Goal: Navigation & Orientation: Find specific page/section

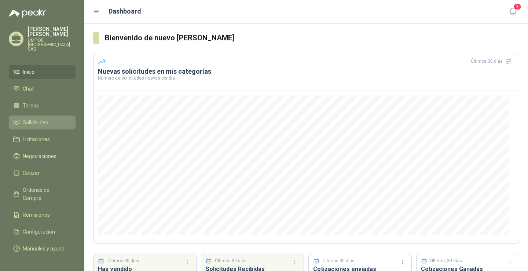
click at [45, 118] on span "Solicitudes" at bounding box center [35, 122] width 25 height 8
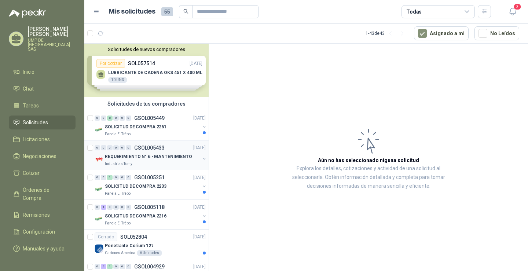
click at [129, 159] on p "REQUERIMIENTO N° 6 - MANTENIMIENTO" at bounding box center [148, 156] width 87 height 7
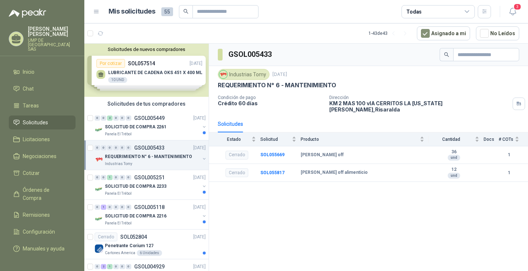
click at [144, 72] on div "Solicitudes de nuevos compradores Por cotizar SOL057514 [DATE] LUBRICANTE [PERS…" at bounding box center [146, 70] width 124 height 53
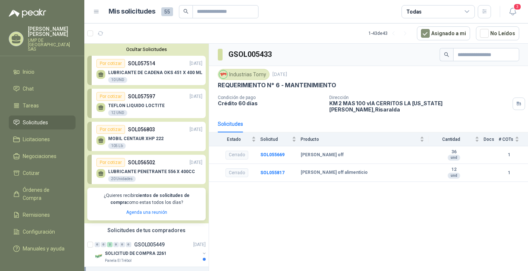
click at [143, 75] on p "LUBRICANTE DE CADENA OKS 451 X 400 ML" at bounding box center [155, 72] width 94 height 5
click at [152, 111] on div "TEFLON LIQUIDO LOCTITE 12 UND" at bounding box center [136, 109] width 56 height 13
click at [152, 157] on link "Por cotizar SOL056502 [DATE] LUBRICANTE PENETRANTE 556 X 400CC 20 Unidades" at bounding box center [146, 169] width 118 height 29
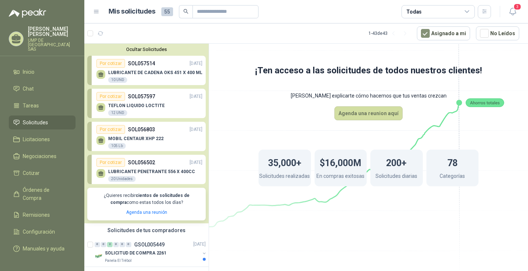
click at [140, 103] on div "TEFLON LIQUIDO LOCTITE 12 UND" at bounding box center [149, 108] width 106 height 15
click at [149, 100] on p "SOL057597" at bounding box center [141, 96] width 27 height 8
click at [139, 73] on p "LUBRICANTE DE CADENA OKS 451 X 400 ML" at bounding box center [155, 72] width 94 height 5
click at [129, 64] on p "SOL057514" at bounding box center [141, 63] width 27 height 8
click at [107, 68] on div "LUBRICANTE [PERSON_NAME] OKS 451 X 400 ML 10 UND" at bounding box center [149, 75] width 106 height 15
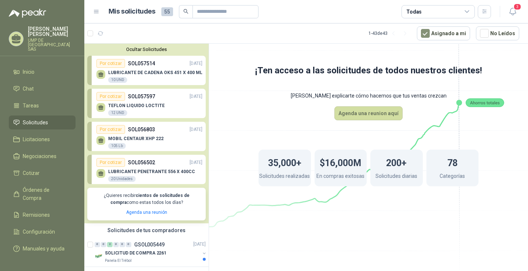
click at [100, 74] on icon at bounding box center [100, 73] width 5 height 3
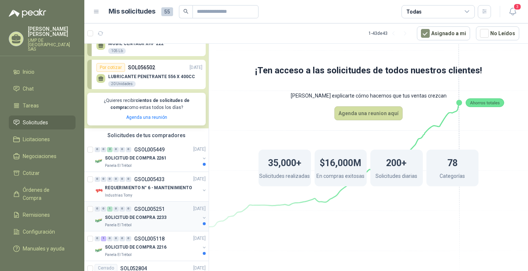
scroll to position [147, 0]
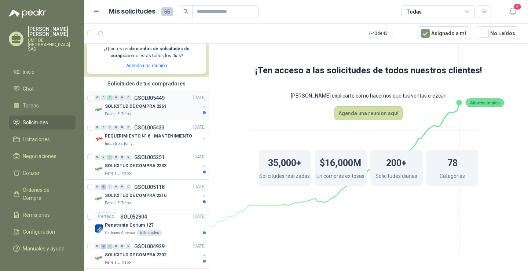
click at [149, 113] on div "Panela El Trébol" at bounding box center [152, 114] width 95 height 6
click at [155, 131] on div "0 0 0 0 0 0 GSOL005433 [DATE]" at bounding box center [151, 127] width 112 height 9
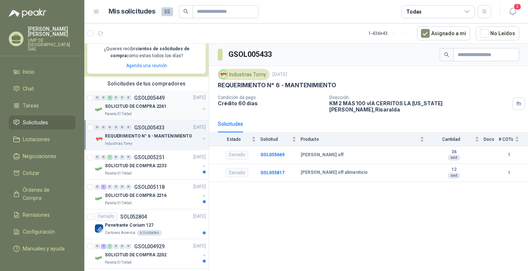
click at [157, 106] on p "SOLICITUD DE COMPRA 2261" at bounding box center [136, 106] width 62 height 7
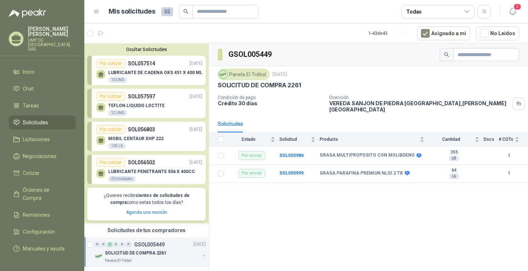
click at [131, 92] on link "Por cotizar SOL057597 [DATE] TEFLON LIQUIDO LOCTITE 12 UND" at bounding box center [146, 103] width 118 height 29
click at [116, 96] on div "Por cotizar" at bounding box center [110, 96] width 29 height 9
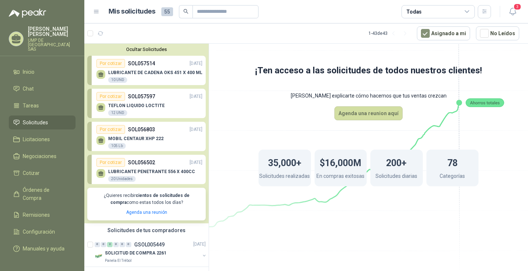
click at [134, 67] on p "SOL057514" at bounding box center [141, 63] width 27 height 8
drag, startPoint x: 134, startPoint y: 67, endPoint x: 138, endPoint y: 45, distance: 22.5
click at [138, 45] on div "Ocultar Solicitudes Por cotizar SOL057514 [DATE] LUBRICANTE [PERSON_NAME] OKS 4…" at bounding box center [146, 134] width 124 height 180
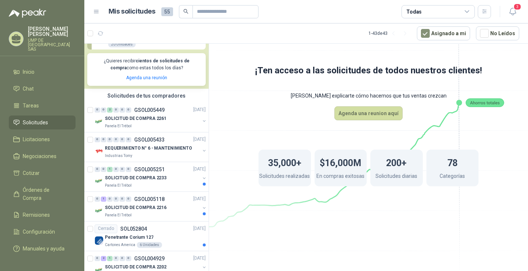
scroll to position [147, 0]
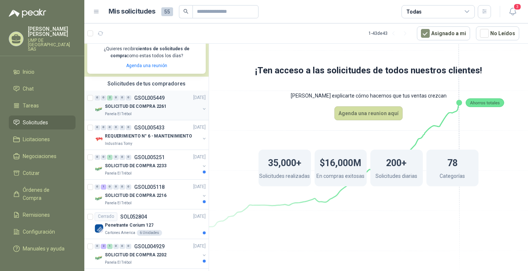
click at [145, 114] on div "Panela El Trébol" at bounding box center [152, 114] width 95 height 6
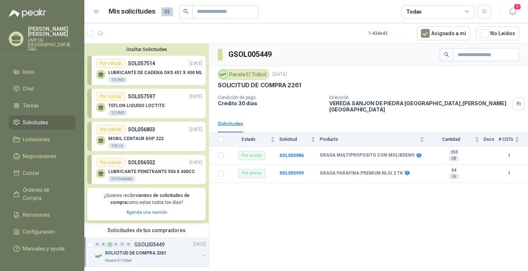
click at [144, 166] on p "SOL056502" at bounding box center [141, 162] width 27 height 8
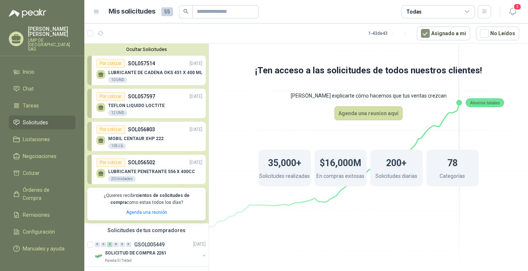
click at [166, 158] on link "Por cotizar SOL056502 [DATE] LUBRICANTE PENETRANTE 556 X 400CC 20 Unidades" at bounding box center [146, 169] width 118 height 29
click at [158, 129] on div "Por cotizar SOL056803 [DATE]" at bounding box center [149, 129] width 106 height 9
click at [113, 138] on p "MOBIL CENTAUR XHP 222" at bounding box center [135, 138] width 55 height 5
click at [105, 129] on div "Por cotizar" at bounding box center [110, 129] width 29 height 9
click at [118, 104] on p "TEFLON LIQUIDO LOCTITE" at bounding box center [136, 105] width 56 height 5
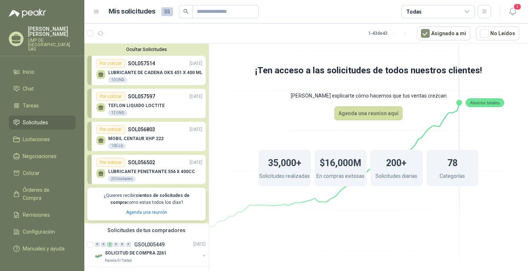
click at [167, 77] on div "LUBRICANTE [PERSON_NAME] OKS 451 X 400 ML 10 UND" at bounding box center [155, 76] width 94 height 13
click at [132, 46] on div "Ocultar Solicitudes Por cotizar SOL057514 [DATE] LUBRICANTE [PERSON_NAME] OKS 4…" at bounding box center [146, 134] width 124 height 180
click at [134, 49] on button "Ocultar Solicitudes" at bounding box center [146, 49] width 118 height 5
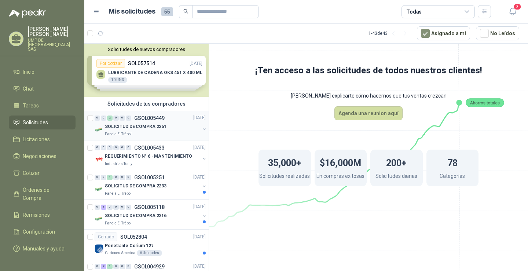
click at [166, 128] on div "SOLICITUD DE COMPRA 2261" at bounding box center [152, 126] width 95 height 9
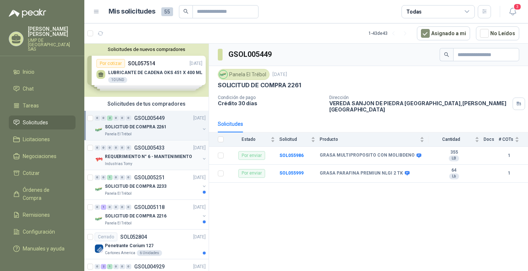
click at [148, 155] on p "REQUERIMIENTO N° 6 - MANTENIMIENTO" at bounding box center [148, 156] width 87 height 7
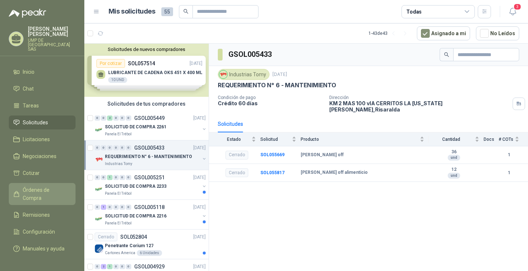
click at [56, 186] on span "Órdenes de Compra" at bounding box center [46, 194] width 46 height 16
